Goal: Find specific page/section: Find specific page/section

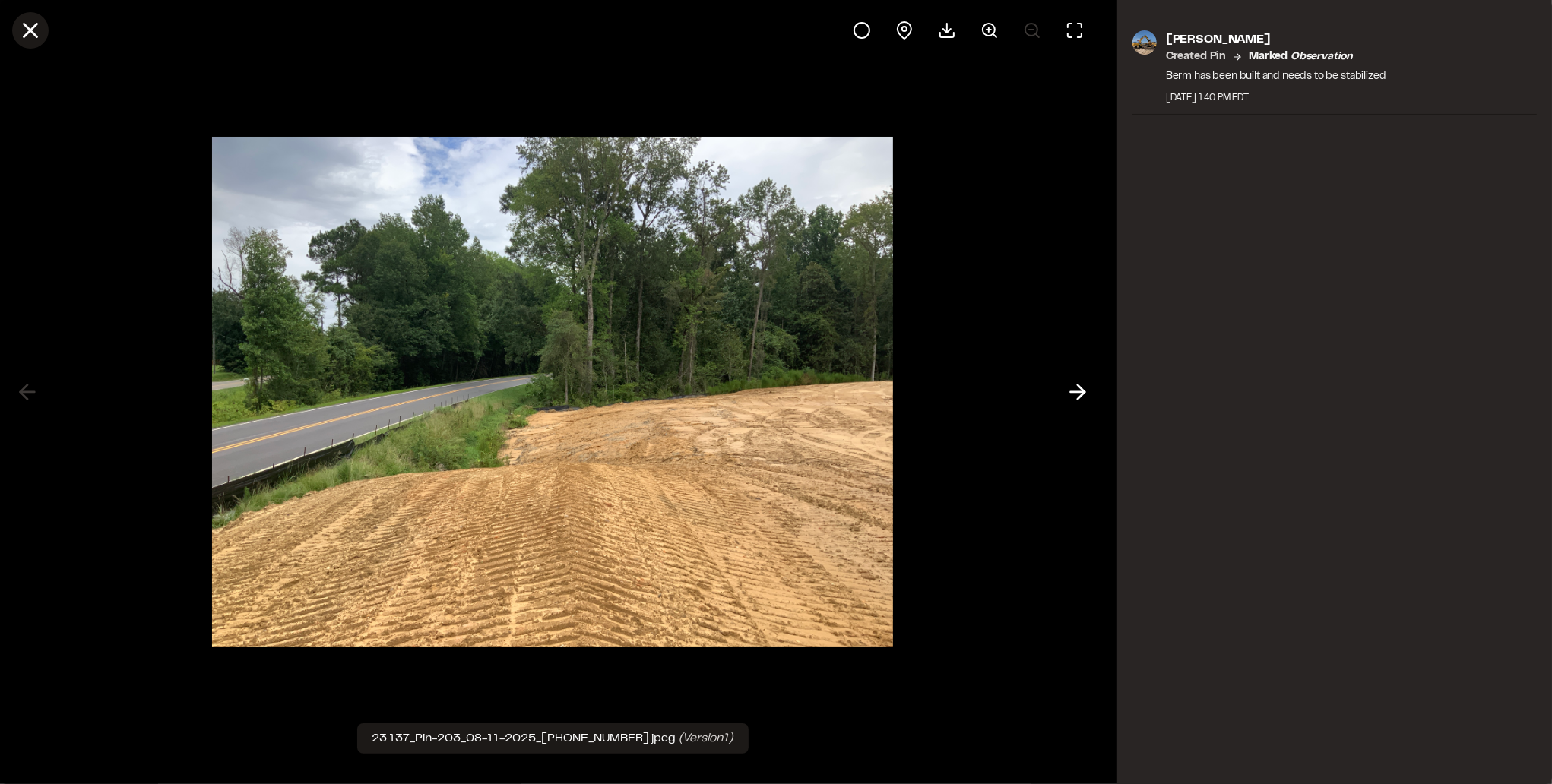
click at [36, 33] on icon at bounding box center [31, 31] width 25 height 25
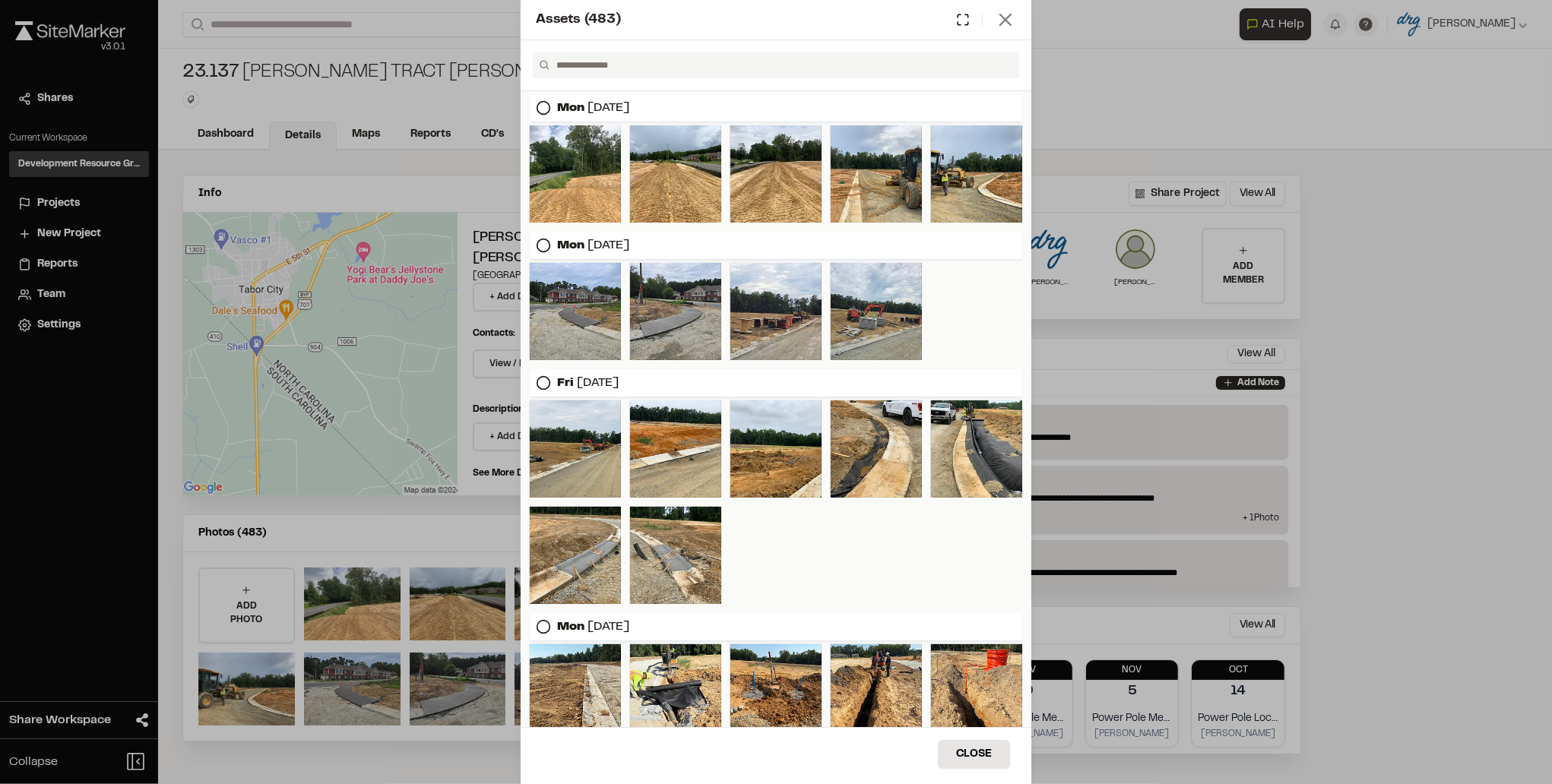
click at [1011, 24] on icon at bounding box center [1005, 19] width 21 height 21
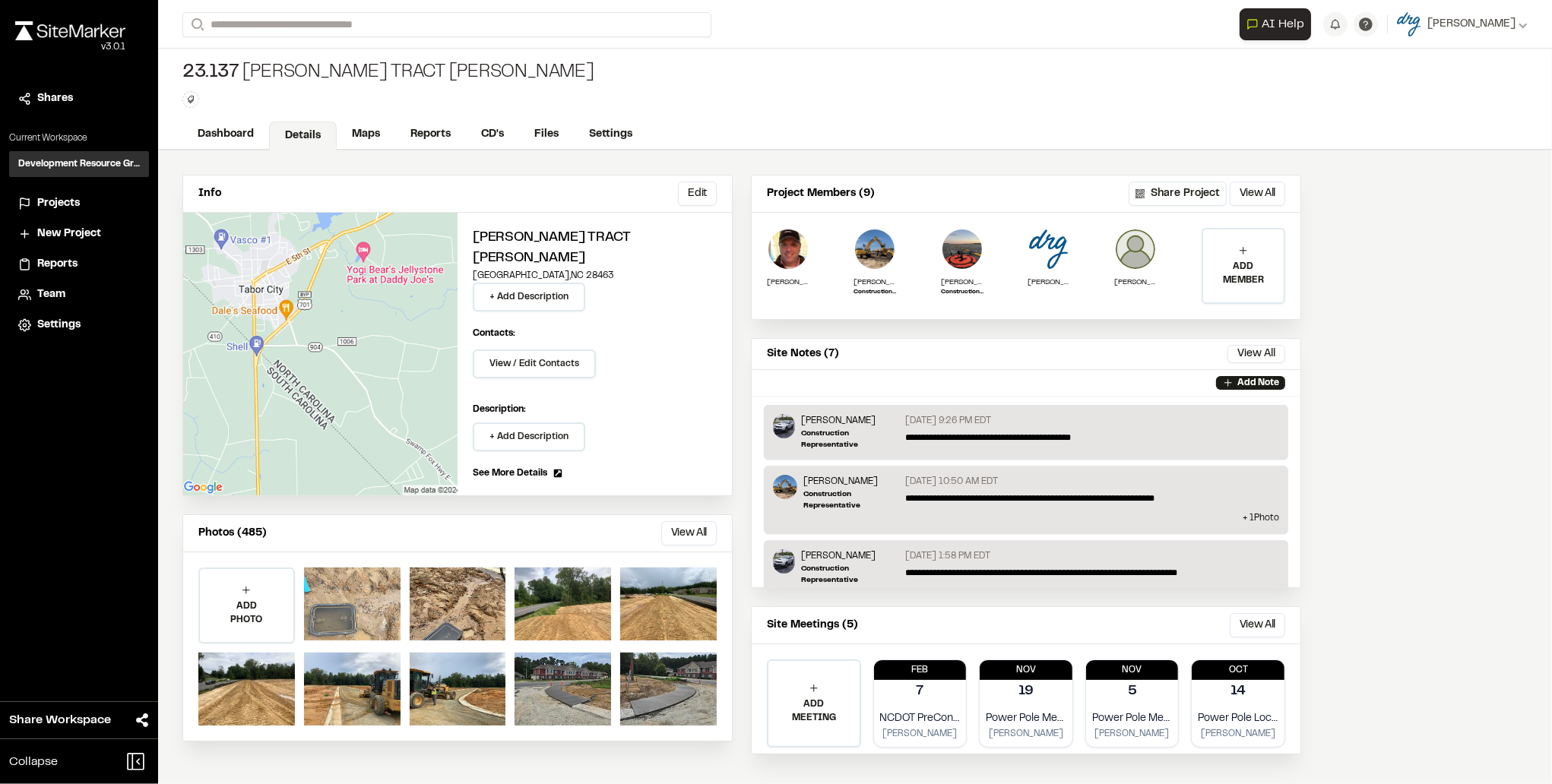
click at [378, 580] on div at bounding box center [353, 604] width 97 height 73
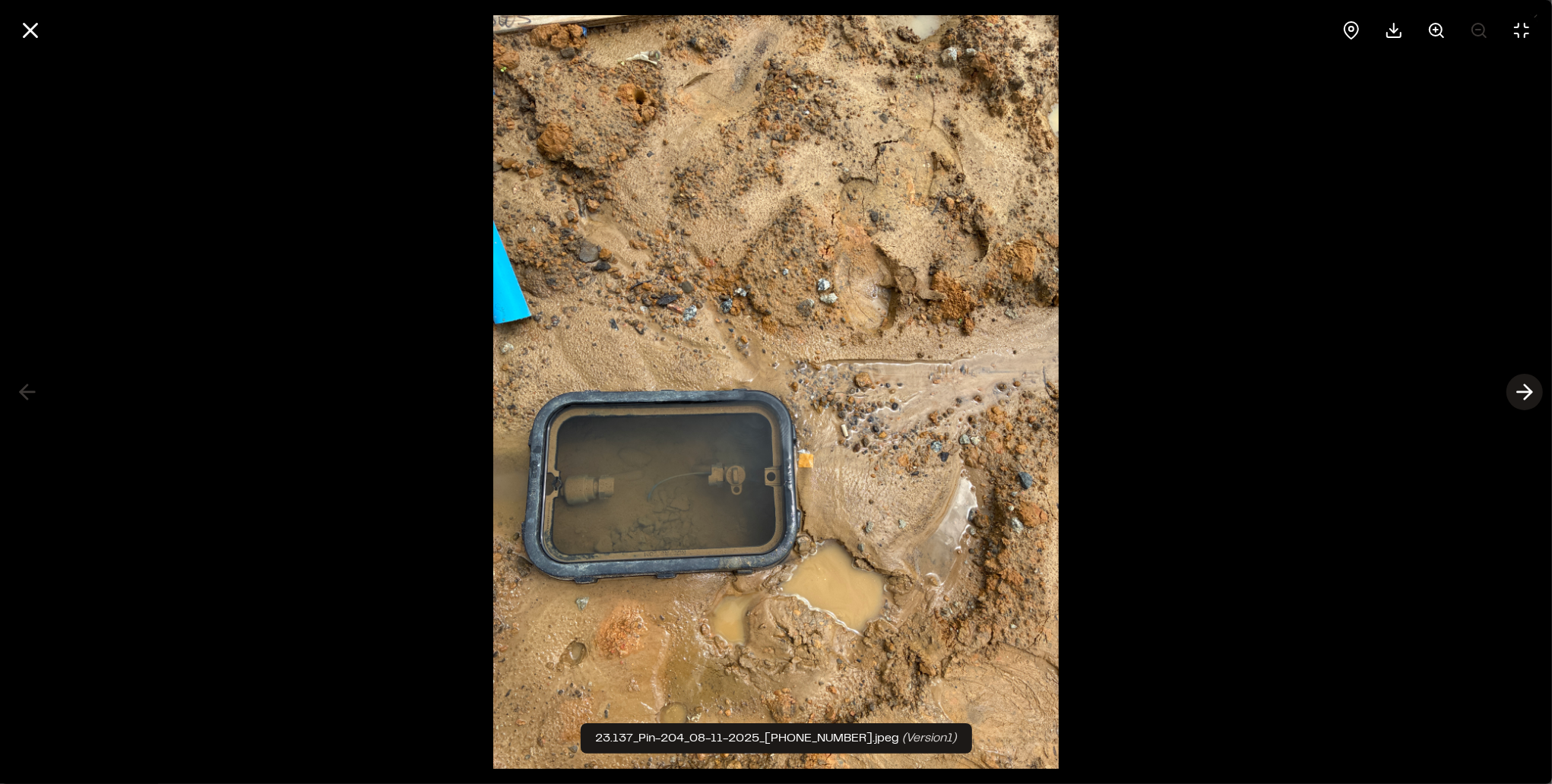
click at [1514, 384] on icon at bounding box center [1525, 392] width 25 height 25
